Goal: Obtain resource: Obtain resource

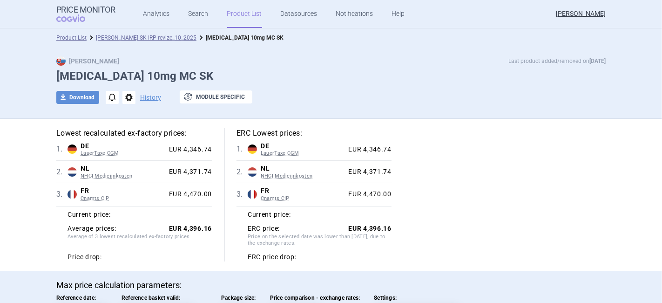
click at [206, 10] on ul "Analytics Search Product List Datasources Notifications Help" at bounding box center [263, 14] width 294 height 28
click at [197, 12] on link "Search" at bounding box center [199, 14] width 20 height 28
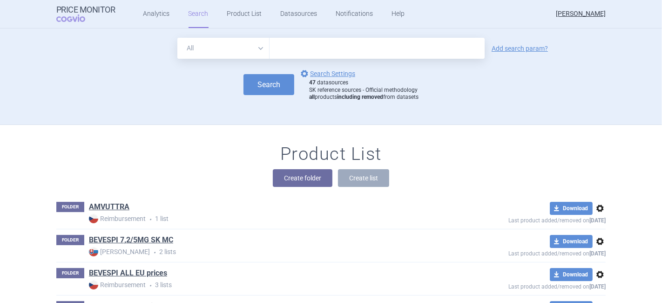
click at [283, 41] on input "text" at bounding box center [377, 48] width 215 height 21
type input "tezspire"
click at [253, 86] on button "Search" at bounding box center [269, 84] width 51 height 21
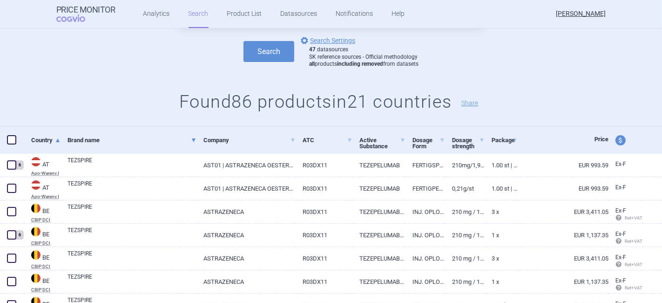
scroll to position [103, 0]
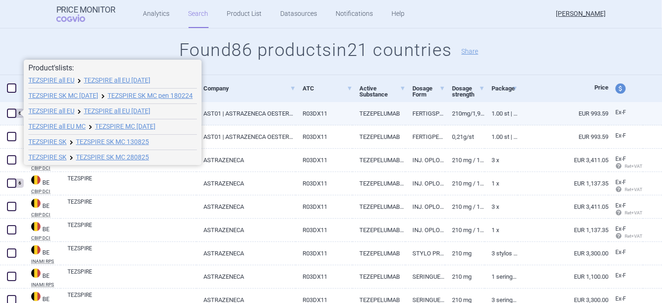
click at [12, 112] on span at bounding box center [11, 113] width 9 height 9
checkbox input "true"
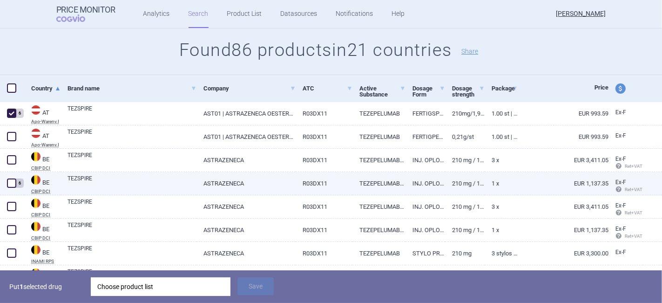
click at [11, 184] on span at bounding box center [11, 182] width 9 height 9
checkbox input "true"
click at [247, 186] on link "ASTRAZENECA" at bounding box center [246, 183] width 99 height 23
select select "EUR"
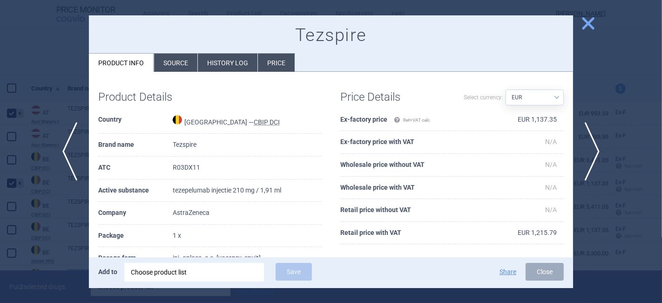
click at [592, 24] on span "close" at bounding box center [588, 23] width 16 height 16
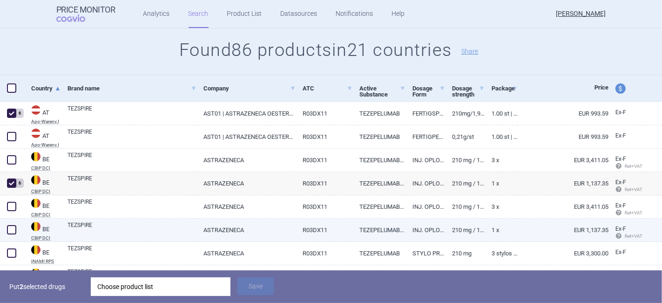
click at [124, 222] on link "TEZSPIRE" at bounding box center [132, 229] width 129 height 17
select select "EUR"
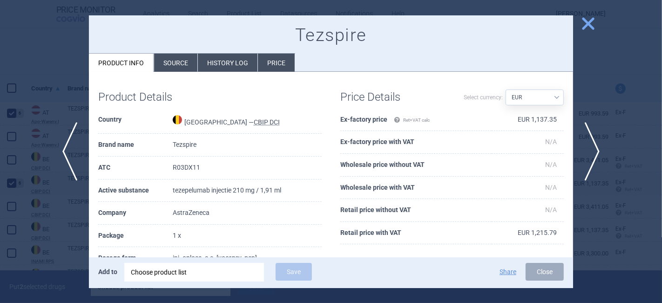
click at [588, 20] on span "close" at bounding box center [588, 23] width 16 height 16
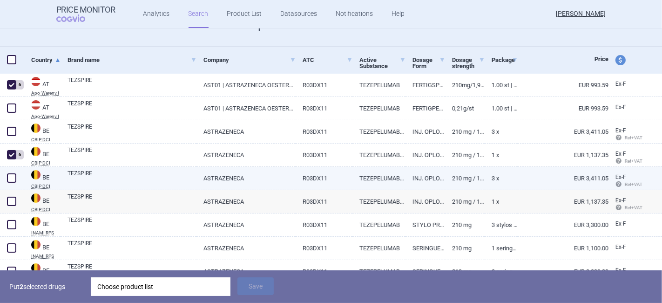
scroll to position [155, 0]
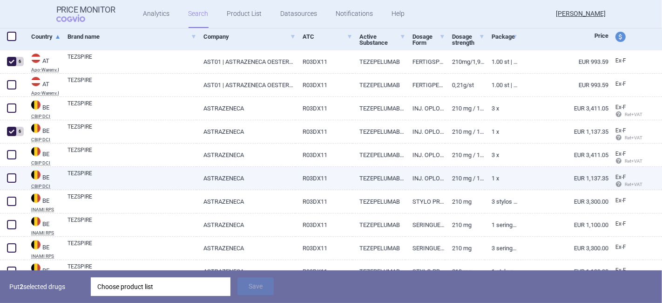
click at [96, 173] on link "TEZSPIRE" at bounding box center [132, 177] width 129 height 17
select select "EUR"
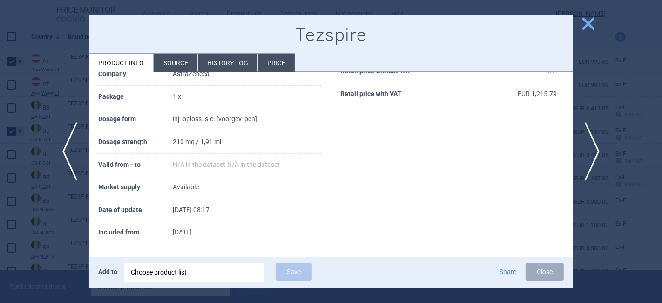
scroll to position [143, 0]
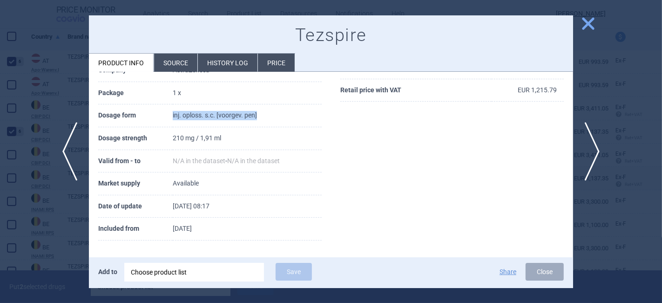
drag, startPoint x: 167, startPoint y: 116, endPoint x: 277, endPoint y: 117, distance: 110.4
click at [277, 117] on tr "Dosage form inj. oploss. s.c. [voorgev. pen]" at bounding box center [210, 115] width 224 height 23
click at [585, 24] on span "close" at bounding box center [588, 23] width 16 height 16
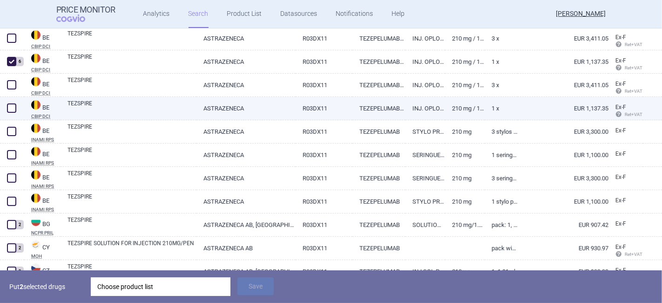
scroll to position [310, 0]
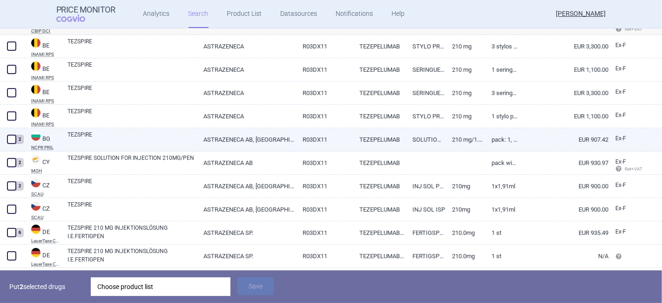
click at [266, 137] on link "ASTRAZENECA AB, [GEOGRAPHIC_DATA]" at bounding box center [246, 139] width 99 height 23
select select "EUR"
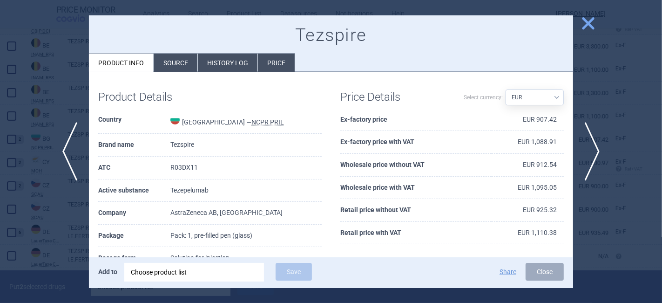
click at [594, 21] on span "close" at bounding box center [588, 23] width 16 height 16
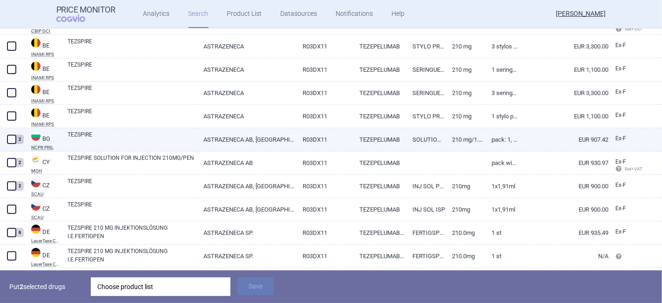
click at [13, 138] on span at bounding box center [11, 139] width 9 height 9
checkbox input "true"
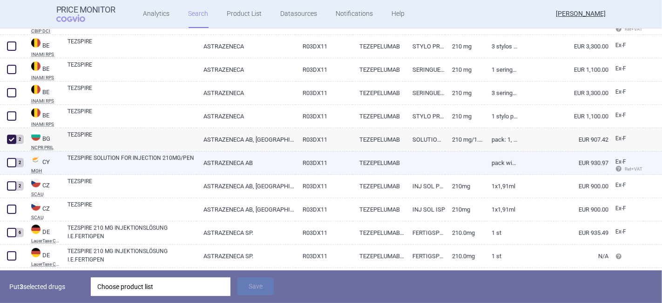
click at [115, 157] on link "TEZSPIRE SOLUTION FOR INJECTION 210MG/PEN" at bounding box center [132, 162] width 129 height 17
select select "EUR"
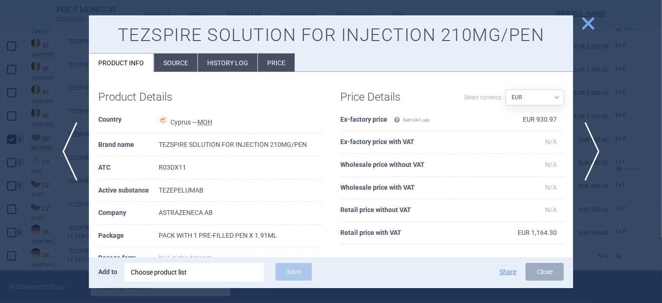
click at [587, 28] on span "close" at bounding box center [588, 23] width 16 height 16
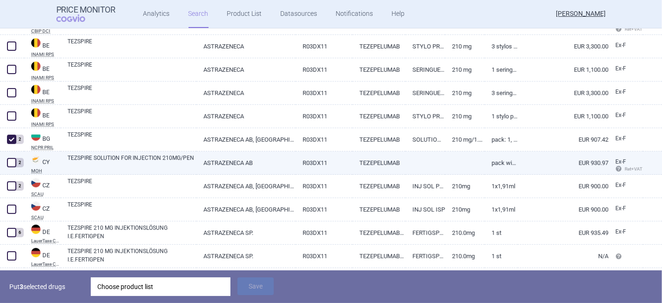
click at [12, 164] on span at bounding box center [11, 162] width 9 height 9
checkbox input "true"
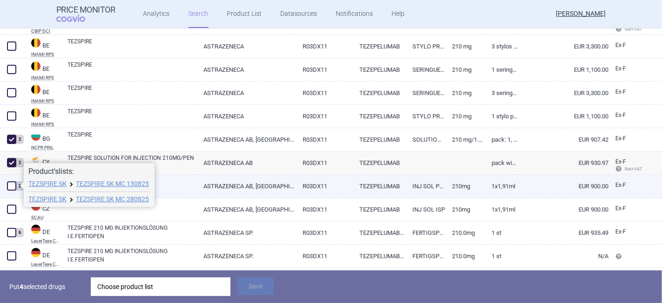
click at [14, 187] on span at bounding box center [11, 185] width 9 height 9
checkbox input "true"
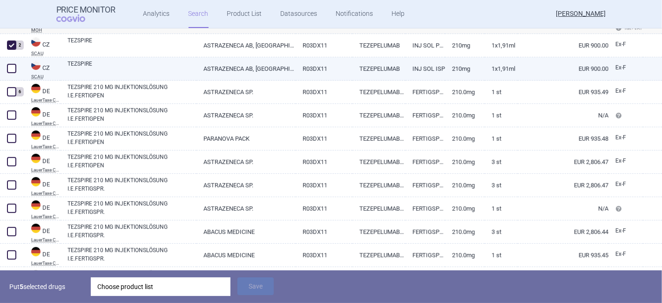
scroll to position [466, 0]
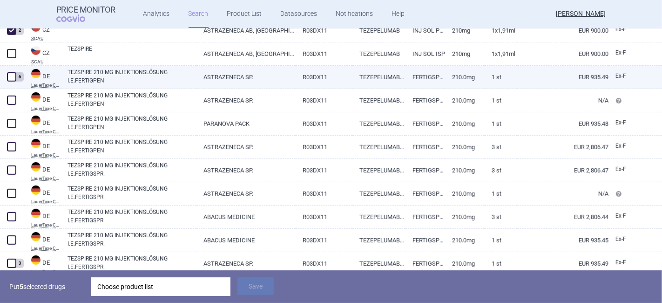
click at [14, 76] on span at bounding box center [11, 76] width 9 height 9
checkbox input "true"
click at [121, 78] on link "TEZSPIRE 210 MG INJEKTIONSLÖSUNG I.E.FERTIGPEN" at bounding box center [132, 76] width 129 height 17
select select "EUR"
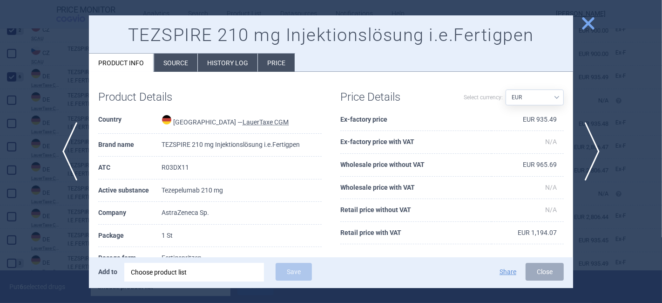
click at [591, 27] on span "close" at bounding box center [588, 23] width 16 height 16
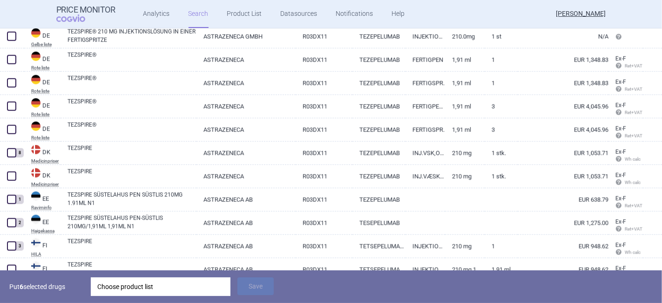
scroll to position [983, 0]
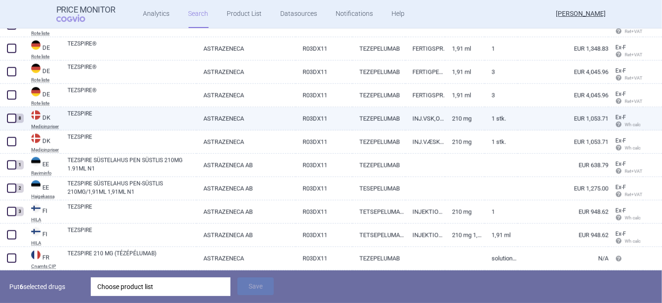
click at [12, 120] on span at bounding box center [11, 118] width 9 height 9
checkbox input "true"
click at [85, 120] on link "TEZSPIRE" at bounding box center [132, 117] width 129 height 17
select select "EUR"
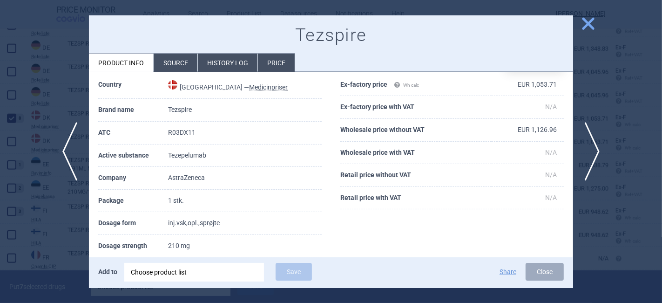
scroll to position [52, 0]
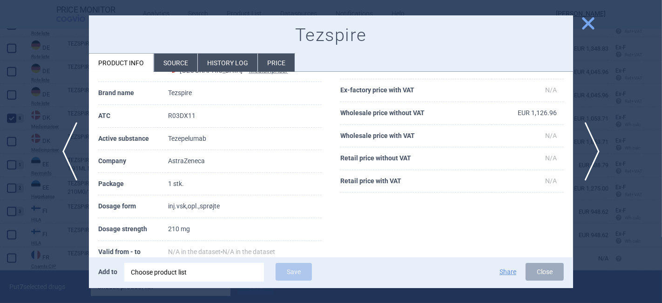
click at [589, 23] on span "close" at bounding box center [588, 23] width 16 height 16
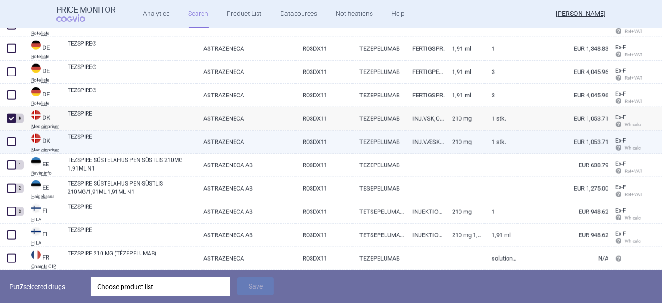
click at [103, 141] on link "TEZSPIRE" at bounding box center [132, 141] width 129 height 17
select select "EUR"
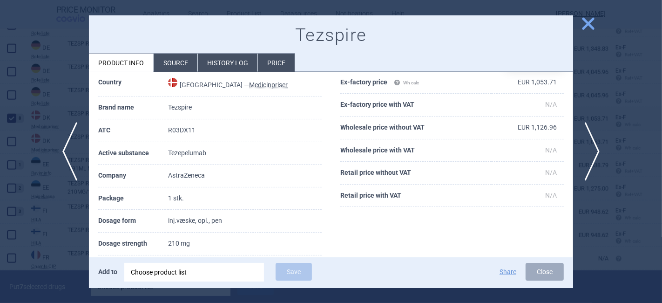
scroll to position [52, 0]
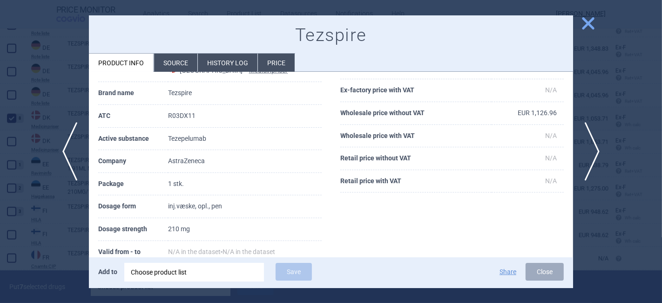
click at [585, 25] on span "close" at bounding box center [588, 23] width 16 height 16
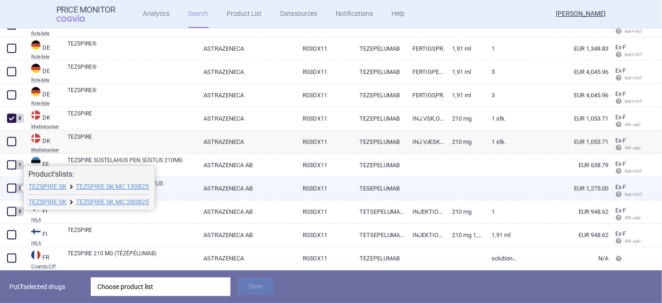
click at [14, 186] on span at bounding box center [11, 188] width 9 height 9
checkbox input "true"
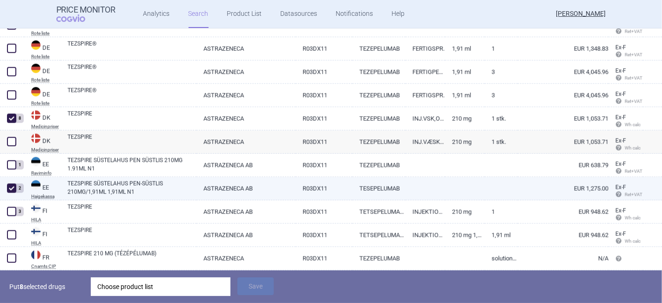
click at [154, 191] on link "TEZSPIRE SÜSTELAHUS PEN-SÜSTLIS 210MG/1,91ML 1,91ML N1" at bounding box center [132, 187] width 129 height 17
select select "EUR"
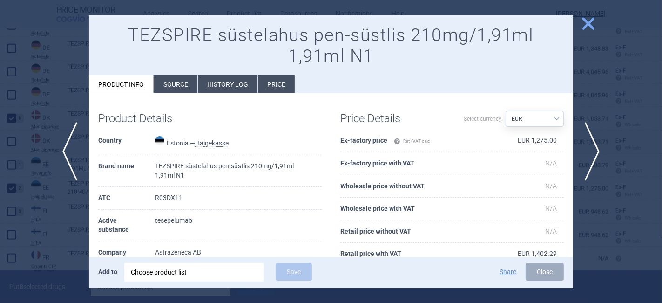
scroll to position [52, 0]
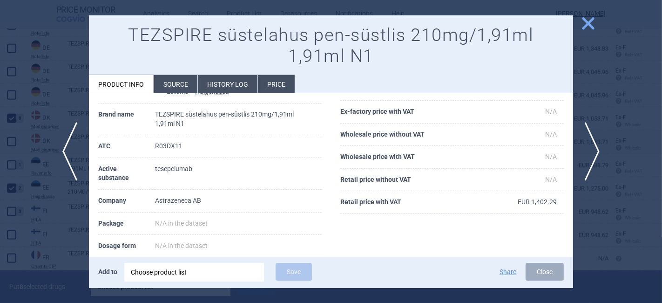
click at [593, 20] on span "close" at bounding box center [588, 23] width 16 height 16
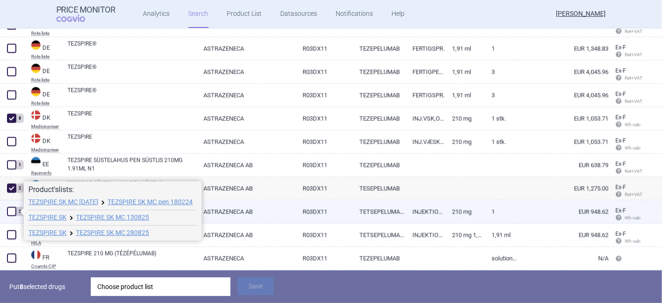
click at [15, 213] on span at bounding box center [11, 211] width 9 height 9
checkbox input "true"
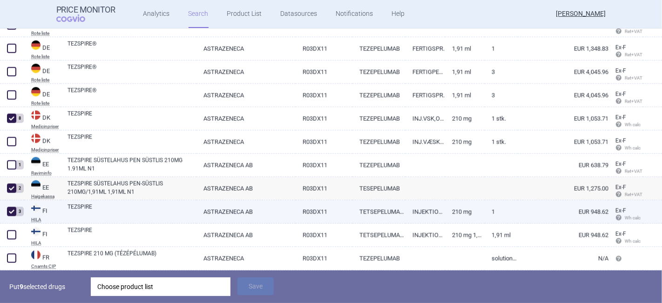
click at [222, 210] on link "ASTRAZENECA AB" at bounding box center [246, 211] width 99 height 23
select select "EUR"
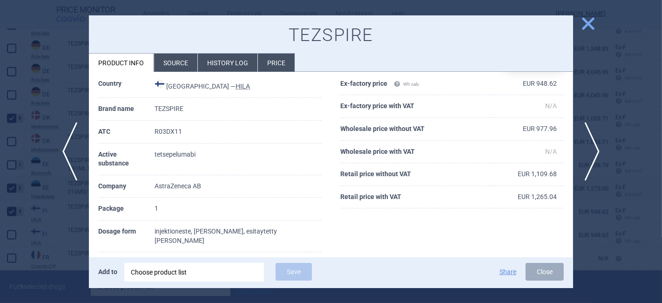
scroll to position [52, 0]
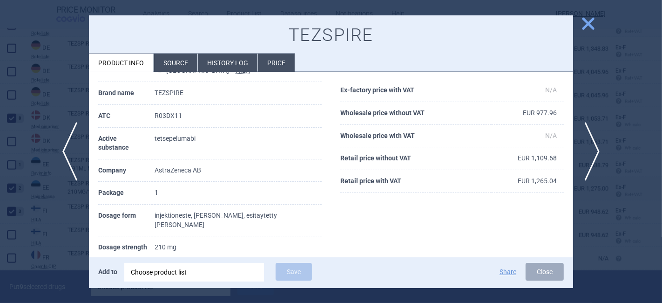
click at [584, 29] on span "close" at bounding box center [588, 23] width 16 height 16
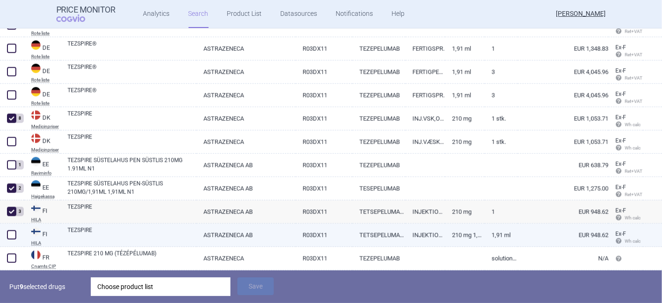
click at [73, 239] on link "TEZSPIRE" at bounding box center [132, 234] width 129 height 17
select select "EUR"
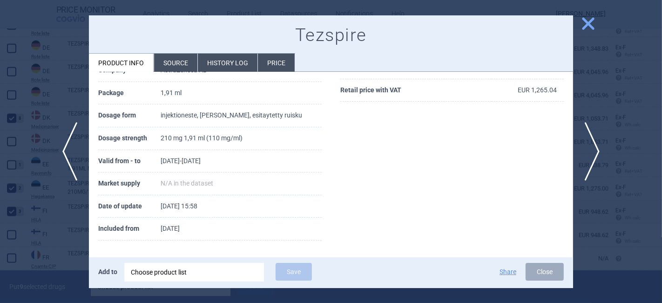
scroll to position [39, 0]
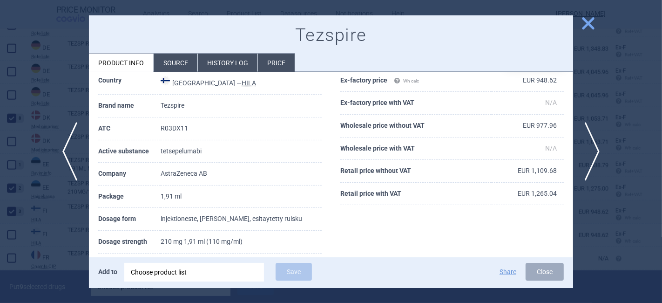
click at [590, 16] on span "close" at bounding box center [588, 23] width 16 height 16
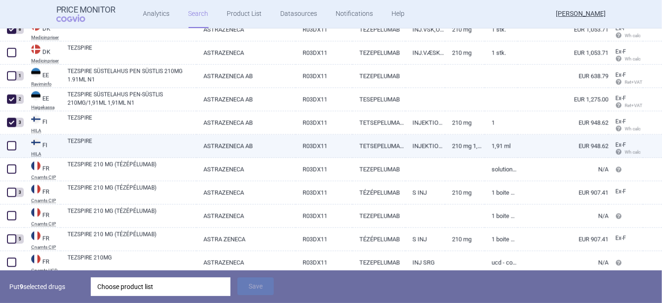
scroll to position [1087, 0]
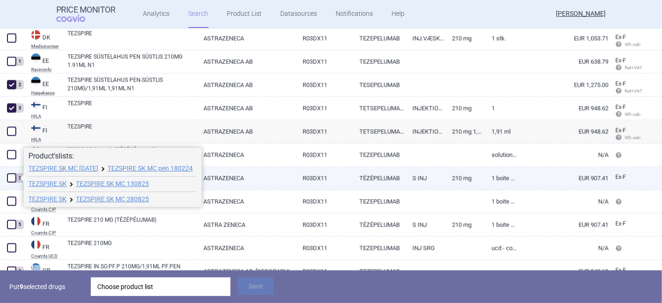
click at [13, 178] on span at bounding box center [11, 177] width 9 height 9
checkbox input "true"
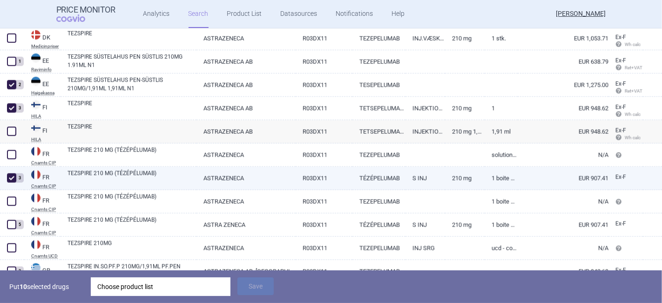
click at [199, 179] on link "ASTRAZENECA" at bounding box center [246, 178] width 99 height 23
select select "EUR"
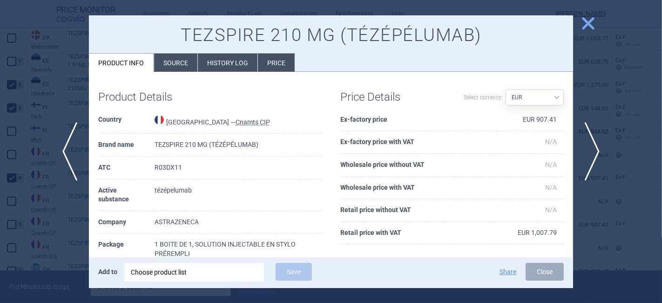
click at [588, 27] on span "close" at bounding box center [588, 23] width 16 height 16
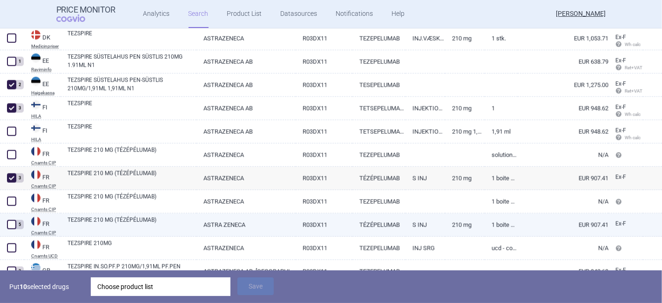
click at [129, 227] on link "TEZSPIRE 210 MG (TÉZÉPÉLUMAB)" at bounding box center [132, 224] width 129 height 17
select select "EUR"
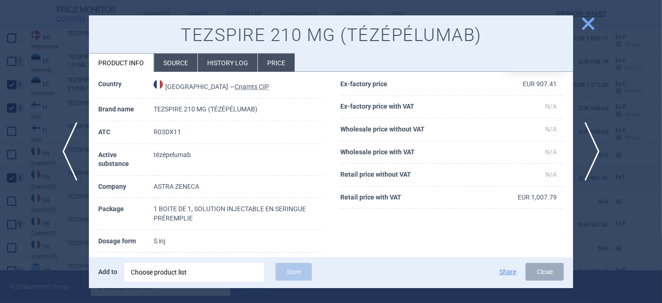
scroll to position [52, 0]
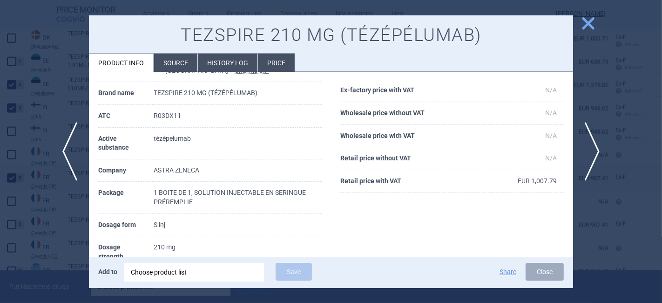
click at [592, 22] on span "close" at bounding box center [588, 23] width 16 height 16
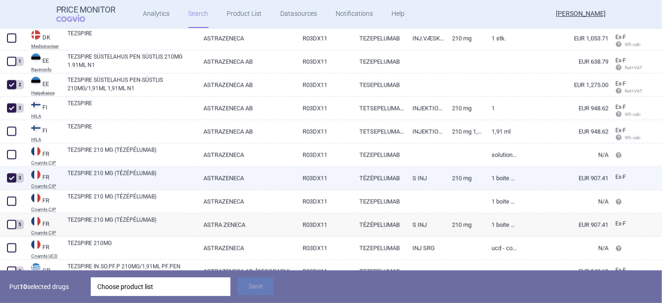
click at [107, 176] on link "TEZSPIRE 210 MG (TÉZÉPÉLUMAB)" at bounding box center [132, 177] width 129 height 17
select select "EUR"
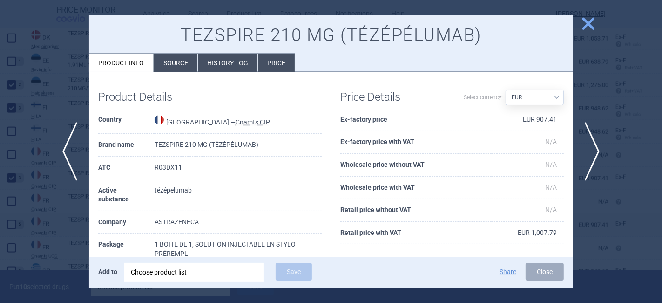
scroll to position [52, 0]
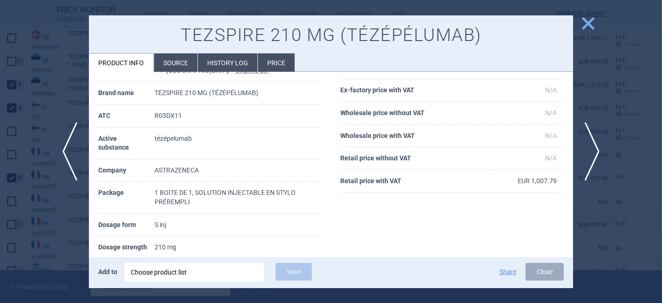
click at [589, 26] on span "close" at bounding box center [588, 23] width 16 height 16
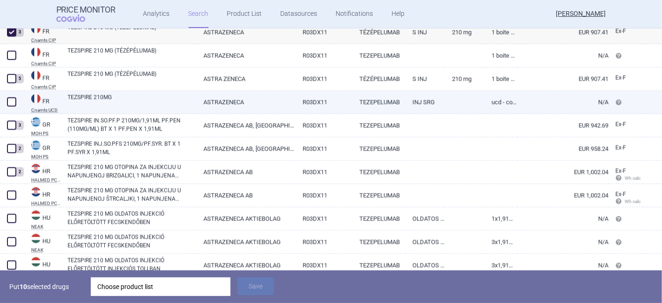
scroll to position [1242, 0]
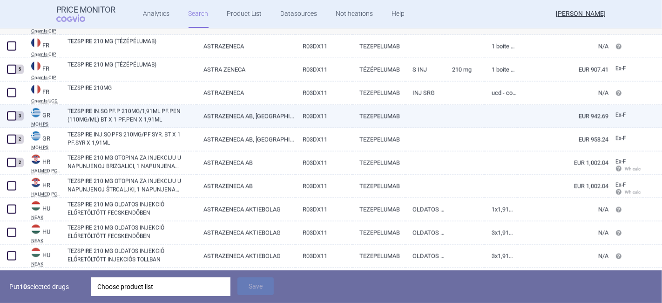
click at [10, 115] on span at bounding box center [11, 115] width 9 height 9
checkbox input "true"
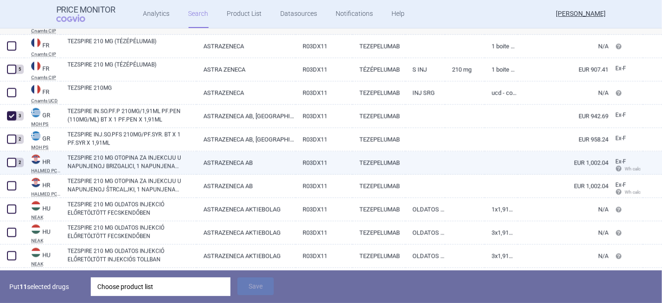
click at [10, 162] on span at bounding box center [11, 162] width 9 height 9
checkbox input "true"
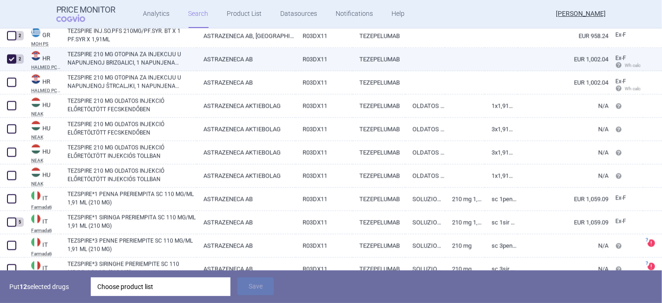
scroll to position [1397, 0]
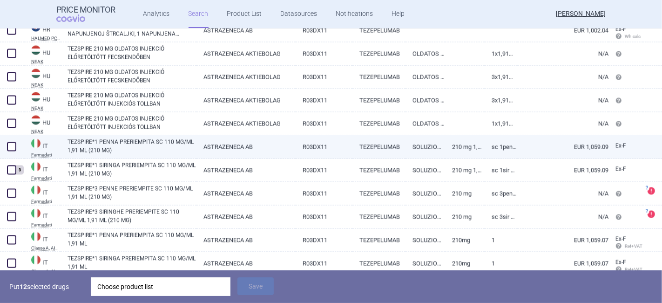
click at [130, 144] on link "TEZSPIRE*1 PENNA PRERIEMPITA SC 110 MG/ML 1,91 ML (210 MG)" at bounding box center [132, 146] width 129 height 17
select select "EUR"
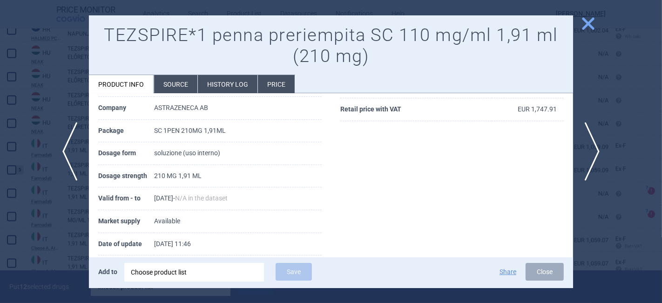
scroll to position [155, 0]
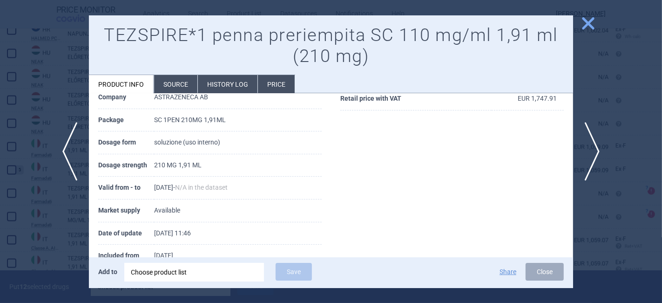
click at [586, 25] on span "close" at bounding box center [588, 23] width 16 height 16
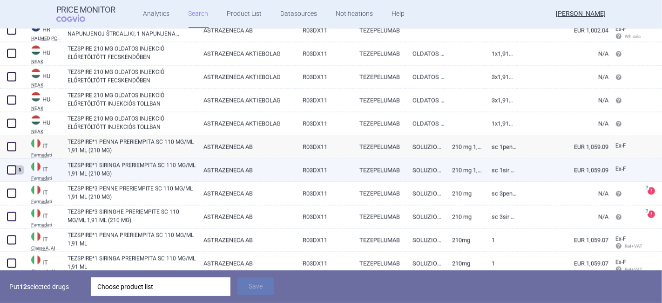
click at [99, 171] on link "TEZSPIRE*1 SIRINGA PRERIEMPITA SC 110 MG/ML 1,91 ML (210 MG)" at bounding box center [132, 169] width 129 height 17
select select "EUR"
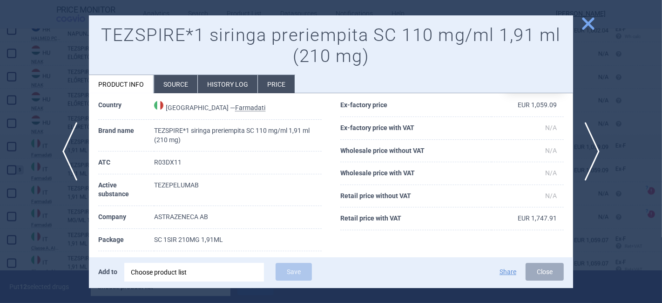
scroll to position [52, 0]
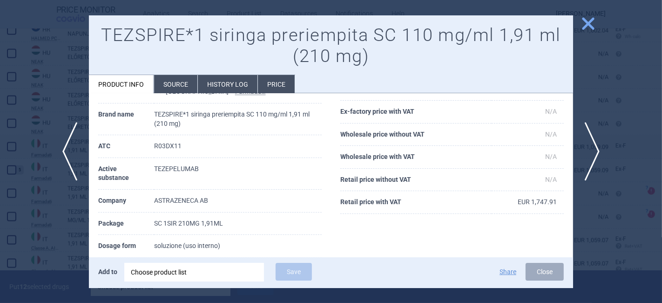
click at [590, 26] on span "close" at bounding box center [588, 23] width 16 height 16
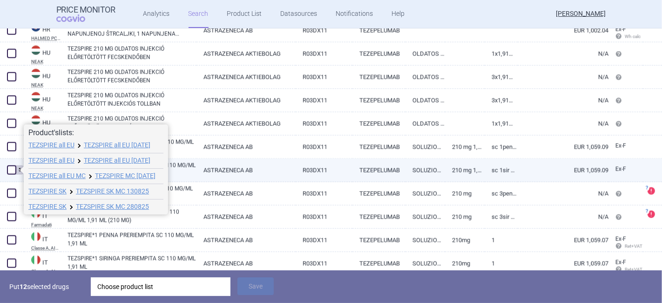
click at [11, 171] on span at bounding box center [11, 169] width 9 height 9
checkbox input "true"
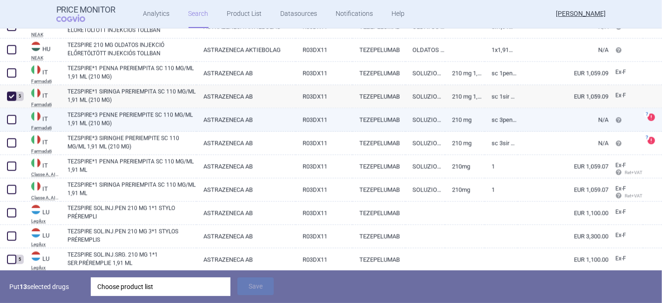
scroll to position [1501, 0]
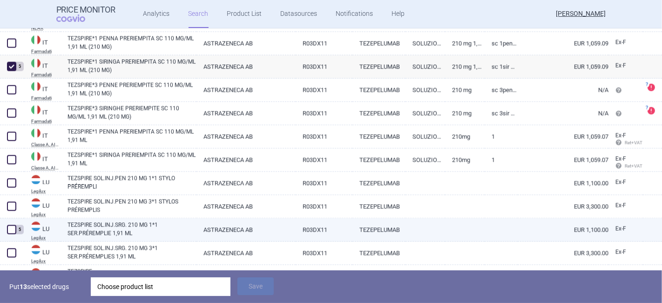
click at [14, 229] on span at bounding box center [11, 229] width 9 height 9
checkbox input "true"
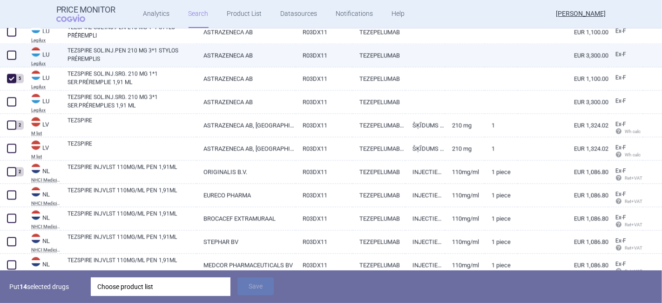
scroll to position [1656, 0]
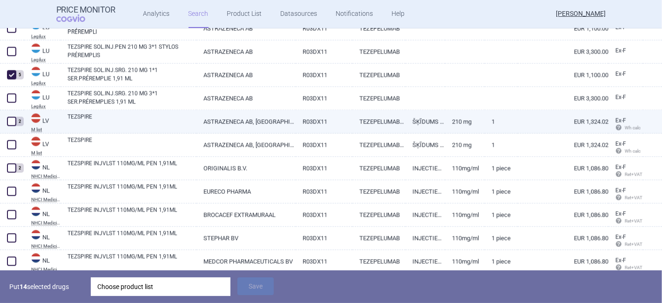
click at [12, 120] on span at bounding box center [11, 120] width 9 height 9
checkbox input "true"
click at [197, 123] on link "ASTRAZENECA AB, [GEOGRAPHIC_DATA]" at bounding box center [246, 121] width 99 height 23
select select "EUR"
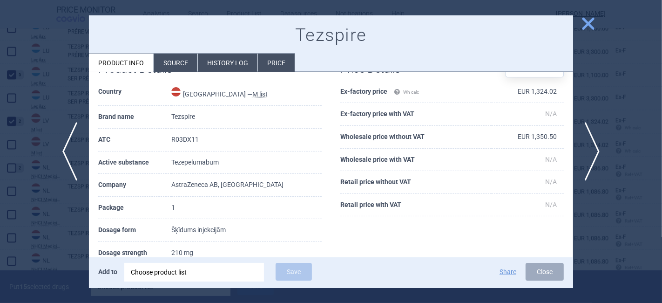
scroll to position [52, 0]
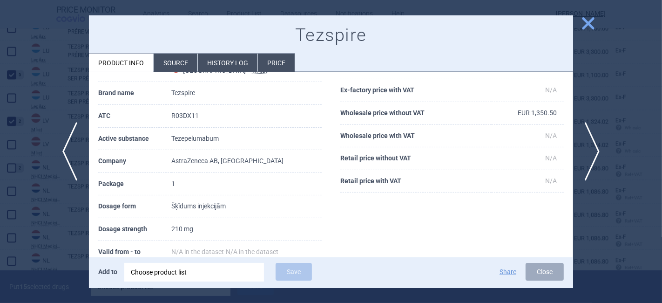
click at [585, 26] on span "close" at bounding box center [588, 23] width 16 height 16
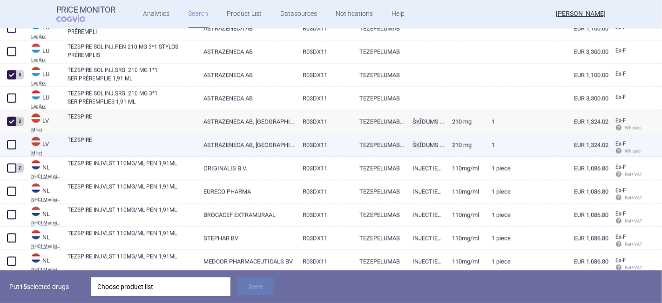
click at [97, 145] on link "TEZSPIRE" at bounding box center [132, 144] width 129 height 17
select select "EUR"
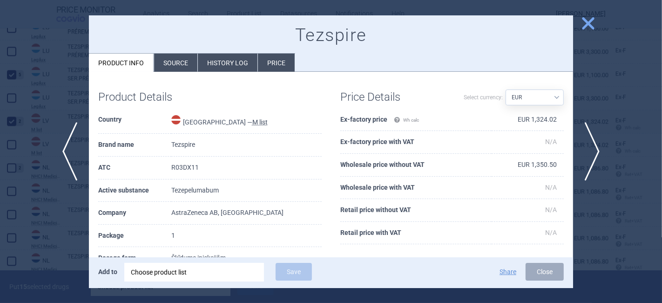
click at [589, 23] on span "close" at bounding box center [588, 23] width 16 height 16
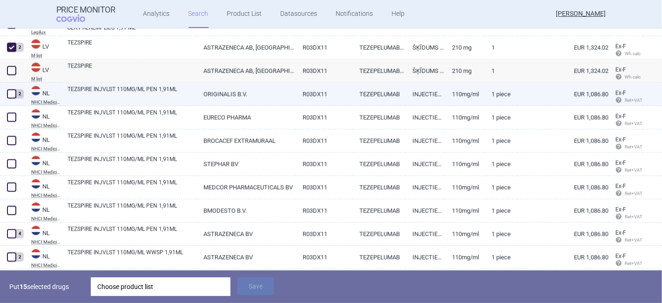
scroll to position [1759, 0]
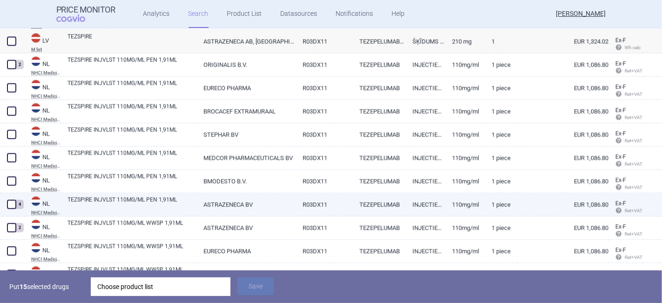
click at [12, 204] on span at bounding box center [11, 203] width 9 height 9
checkbox input "true"
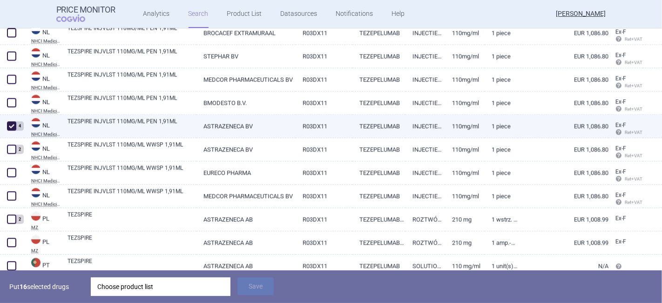
scroll to position [1863, 0]
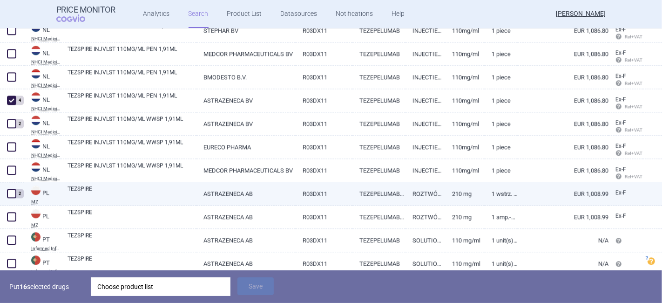
click at [12, 193] on span at bounding box center [11, 193] width 9 height 9
checkbox input "true"
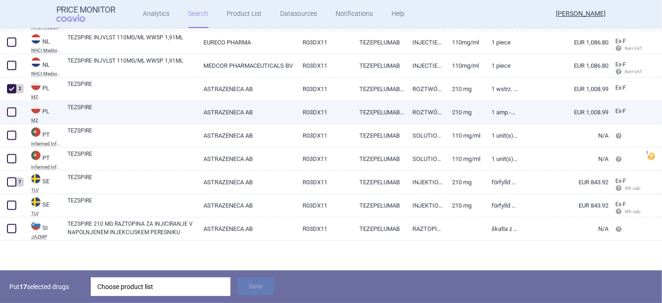
scroll to position [1968, 0]
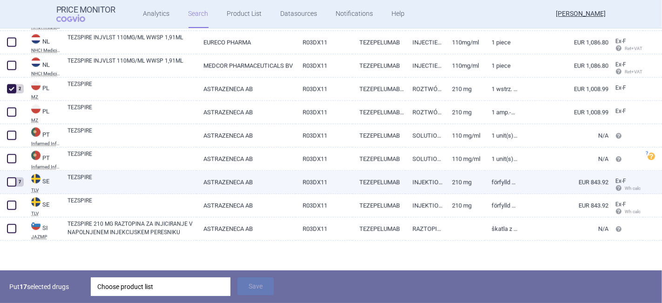
click at [14, 180] on span at bounding box center [11, 181] width 9 height 9
checkbox input "true"
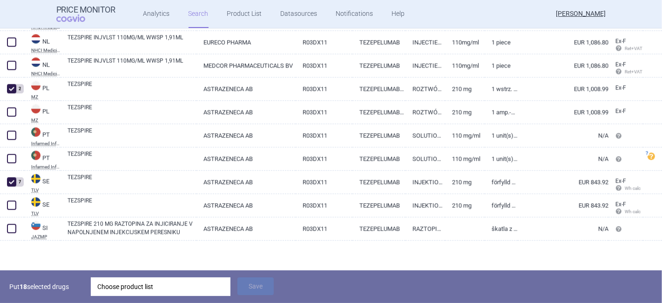
click at [146, 286] on div "Choose product list" at bounding box center [160, 286] width 127 height 19
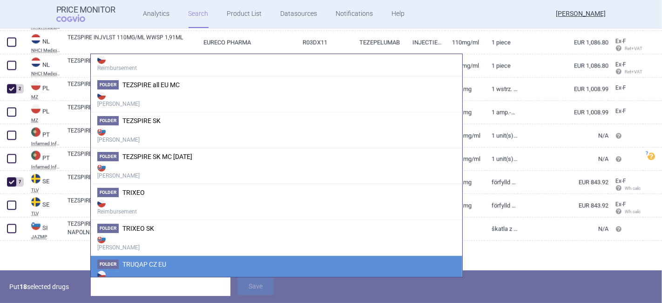
scroll to position [2846, 0]
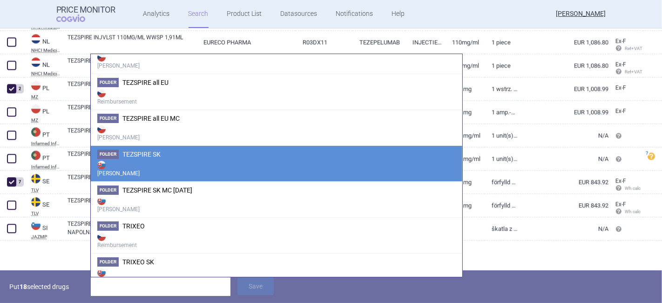
click at [174, 159] on strong "[PERSON_NAME]" at bounding box center [276, 168] width 359 height 19
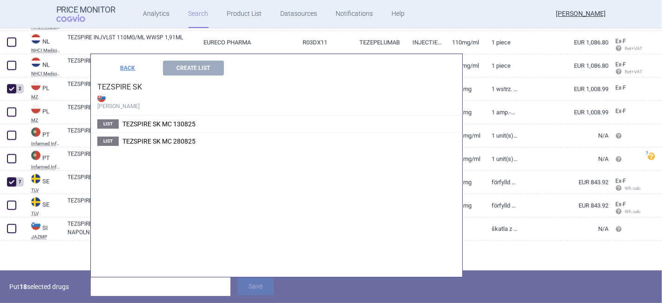
scroll to position [2402, 0]
click at [194, 71] on button "Create List" at bounding box center [193, 68] width 61 height 15
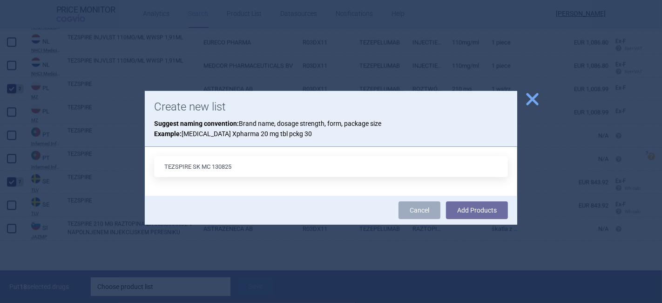
drag, startPoint x: 219, startPoint y: 167, endPoint x: 213, endPoint y: 167, distance: 6.5
click at [213, 167] on input "TEZSPIRE SK MC 130825" at bounding box center [331, 166] width 354 height 21
click at [225, 165] on input "TEZSPIRE SK MC 110825" at bounding box center [331, 166] width 354 height 21
type input "TEZSPIRE SK MC 110925"
click at [472, 210] on button "Add Products" at bounding box center [477, 210] width 62 height 18
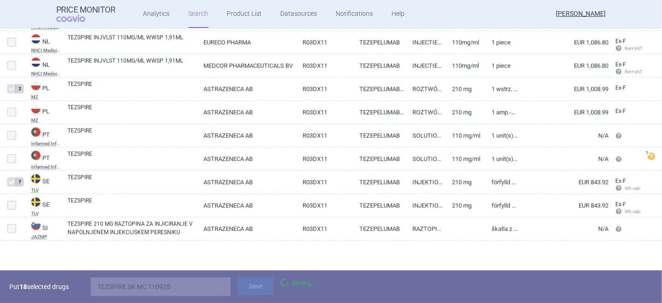
scroll to position [1936, 0]
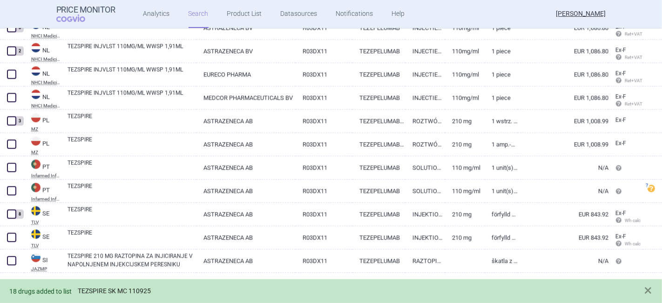
click at [98, 293] on link "TEZSPIRE SK MC 110925" at bounding box center [114, 291] width 73 height 8
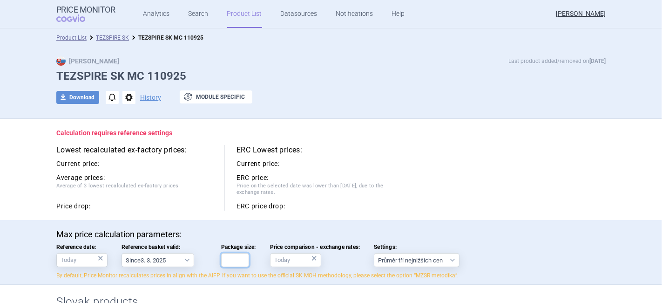
click at [243, 262] on input "Package size:" at bounding box center [235, 260] width 28 height 14
type input "1"
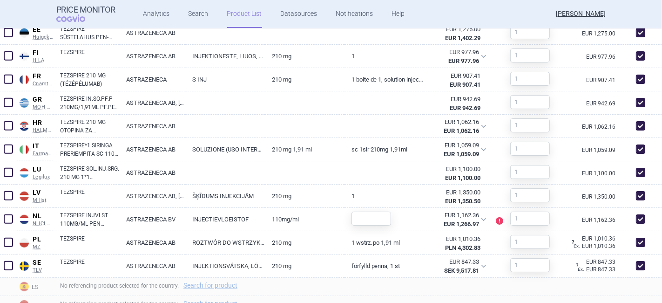
scroll to position [569, 0]
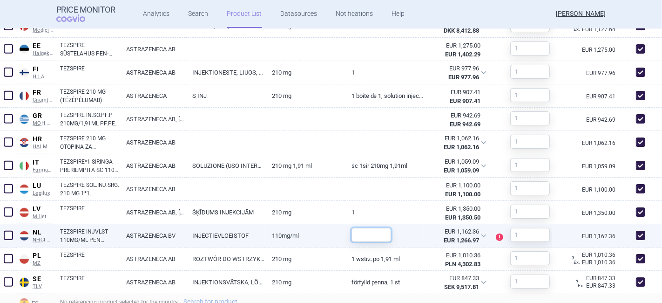
click at [375, 229] on input "text" at bounding box center [372, 235] width 40 height 14
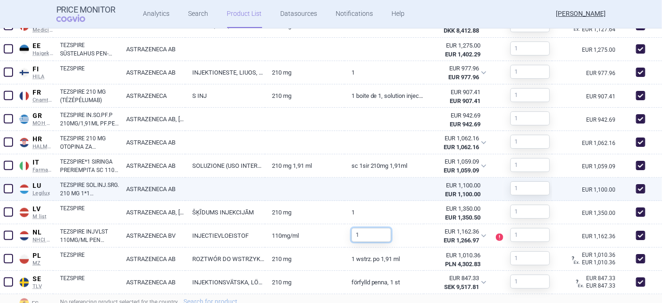
type input "1"
click at [383, 192] on link at bounding box center [385, 185] width 80 height 17
select select "EUR"
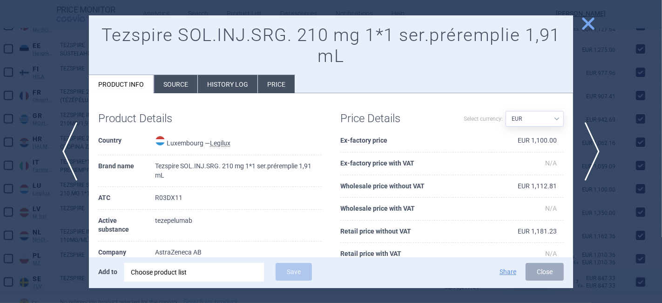
drag, startPoint x: 537, startPoint y: 273, endPoint x: 532, endPoint y: 272, distance: 4.9
click at [537, 273] on button "Close" at bounding box center [545, 272] width 38 height 18
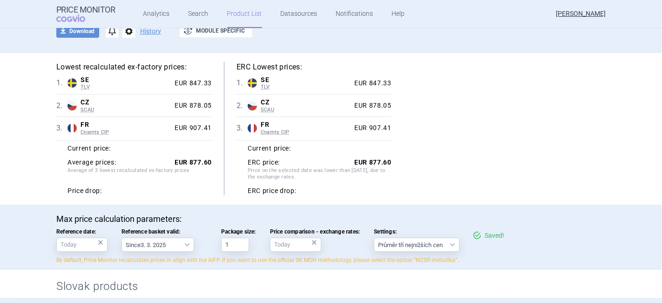
scroll to position [50, 0]
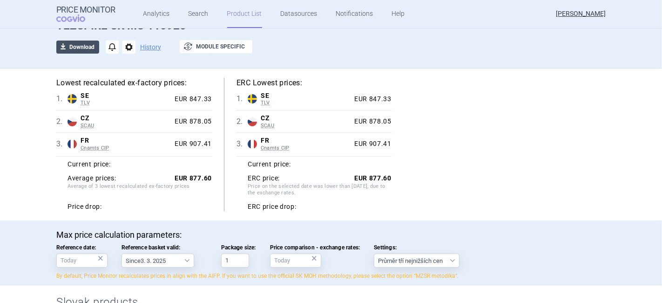
click at [68, 50] on button "download Download" at bounding box center [77, 47] width 43 height 13
select select "EUR"
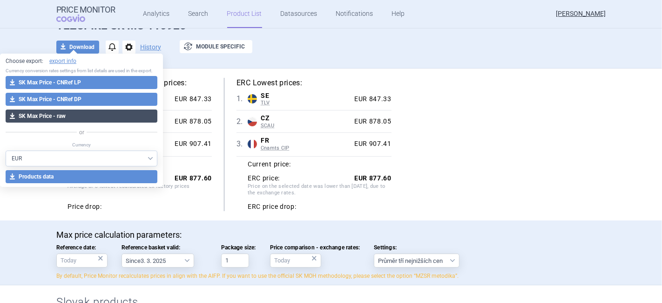
click at [71, 116] on button "download SK Max Price - raw" at bounding box center [82, 115] width 152 height 13
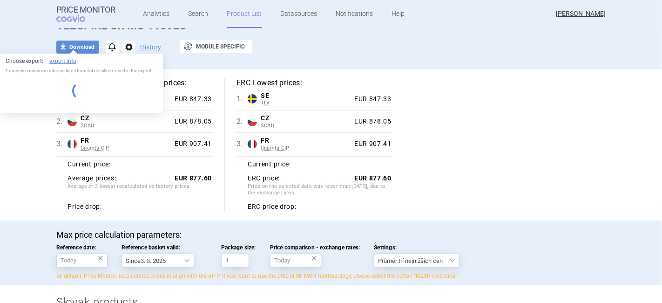
select select "EUR"
